Goal: Information Seeking & Learning: Check status

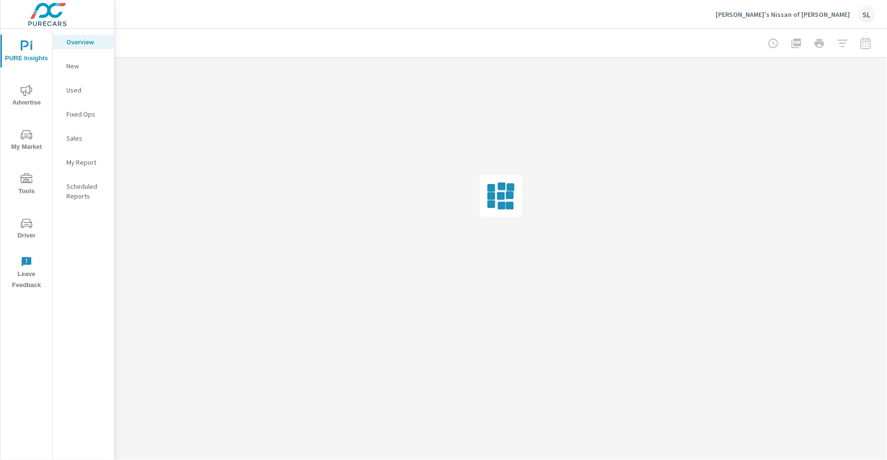
click at [40, 90] on span "Advertise" at bounding box center [26, 97] width 46 height 24
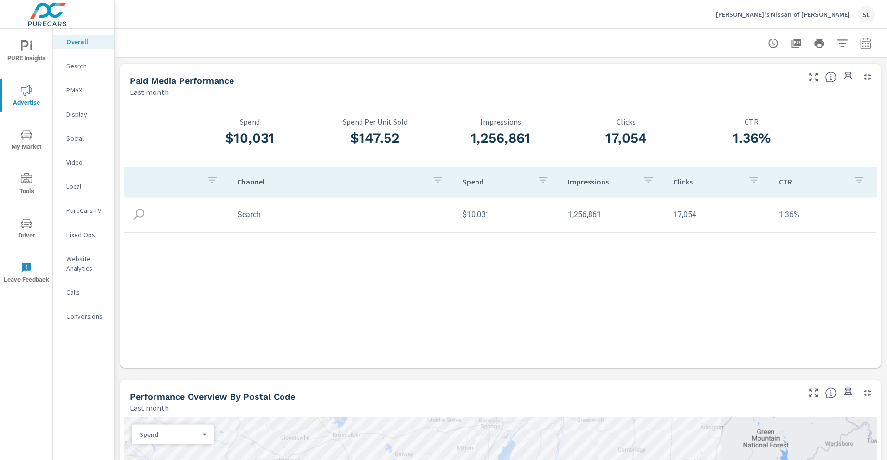
click at [72, 66] on p "Search" at bounding box center [86, 66] width 40 height 10
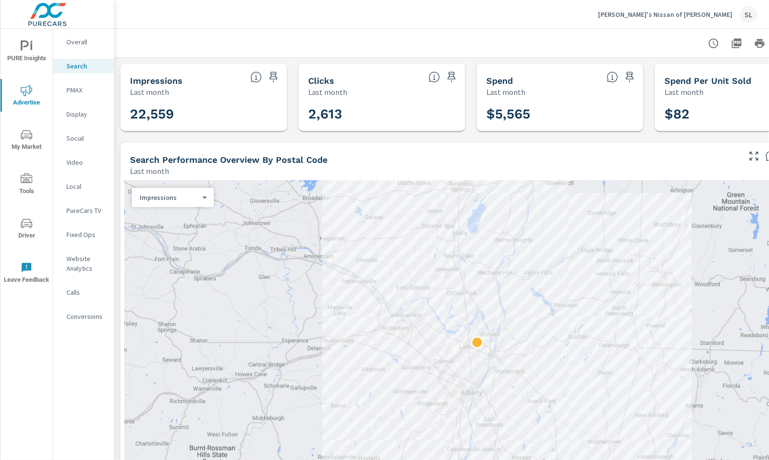
click at [84, 91] on p "PMAX" at bounding box center [86, 90] width 40 height 10
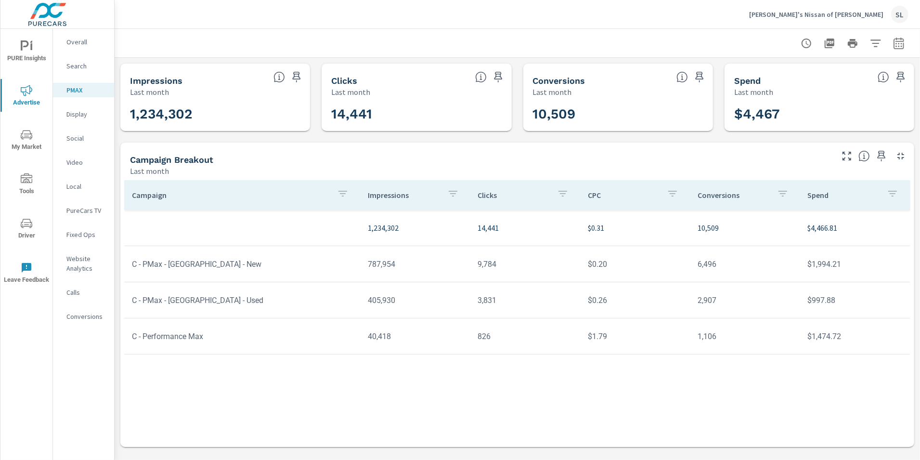
click at [887, 40] on icon "button" at bounding box center [899, 44] width 12 height 12
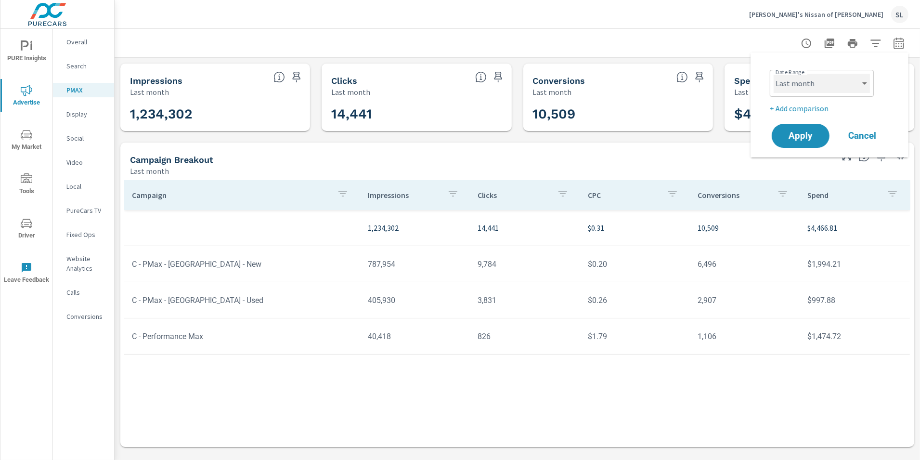
click at [853, 84] on select "Custom [DATE] Last week Last 7 days Last 14 days Last 30 days Last 45 days Last…" at bounding box center [821, 83] width 96 height 19
select select "Month to date"
click at [807, 138] on span "Apply" at bounding box center [800, 135] width 39 height 9
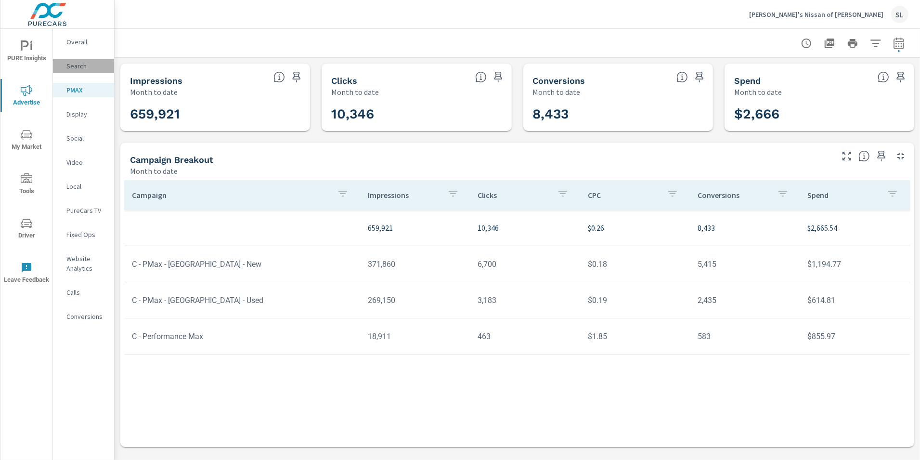
click at [80, 66] on p "Search" at bounding box center [86, 66] width 40 height 10
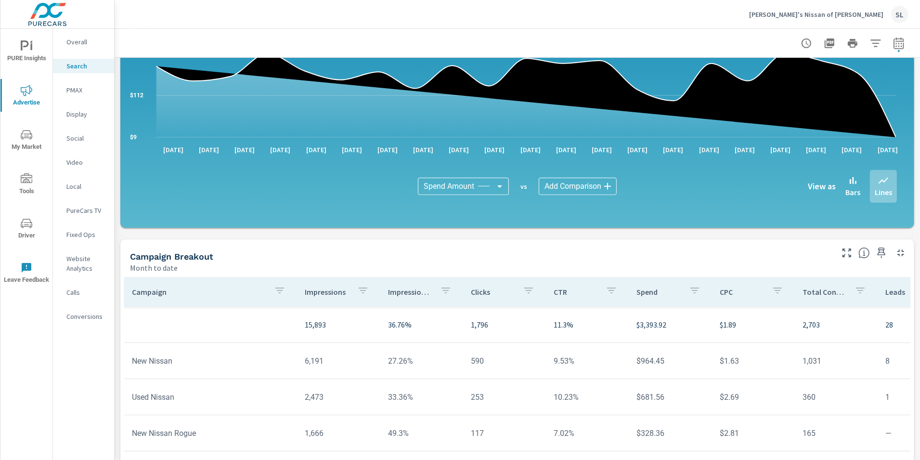
scroll to position [624, 0]
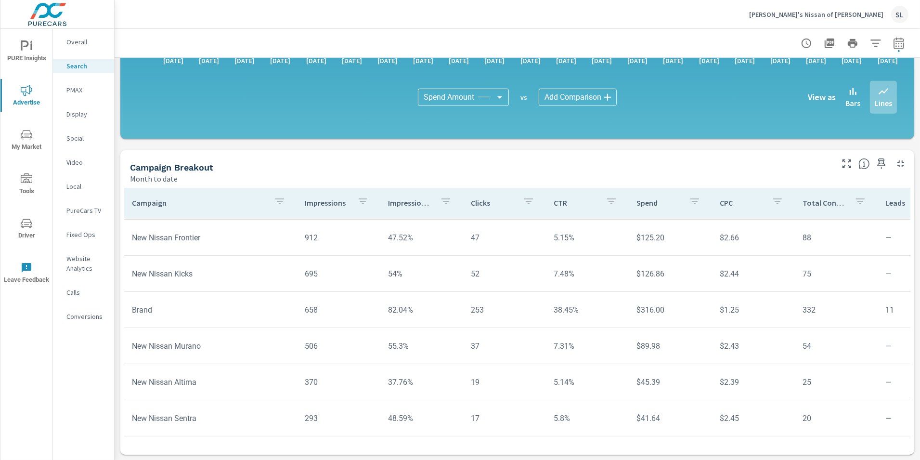
scroll to position [224, 0]
